Goal: Information Seeking & Learning: Learn about a topic

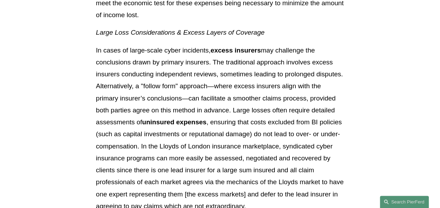
scroll to position [1309, 0]
